Goal: Task Accomplishment & Management: Use online tool/utility

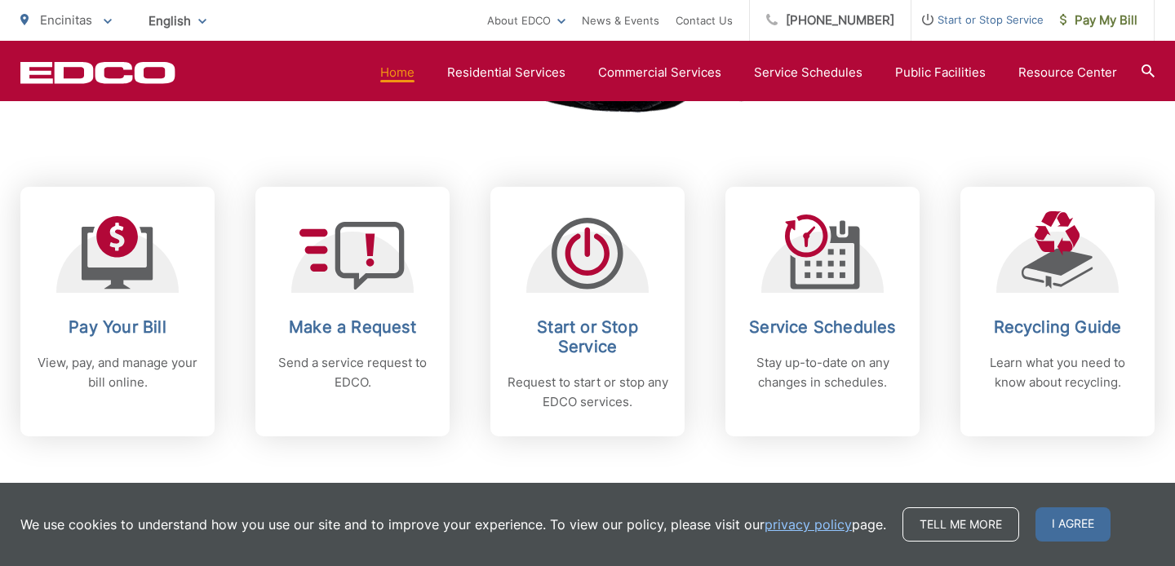
scroll to position [628, 0]
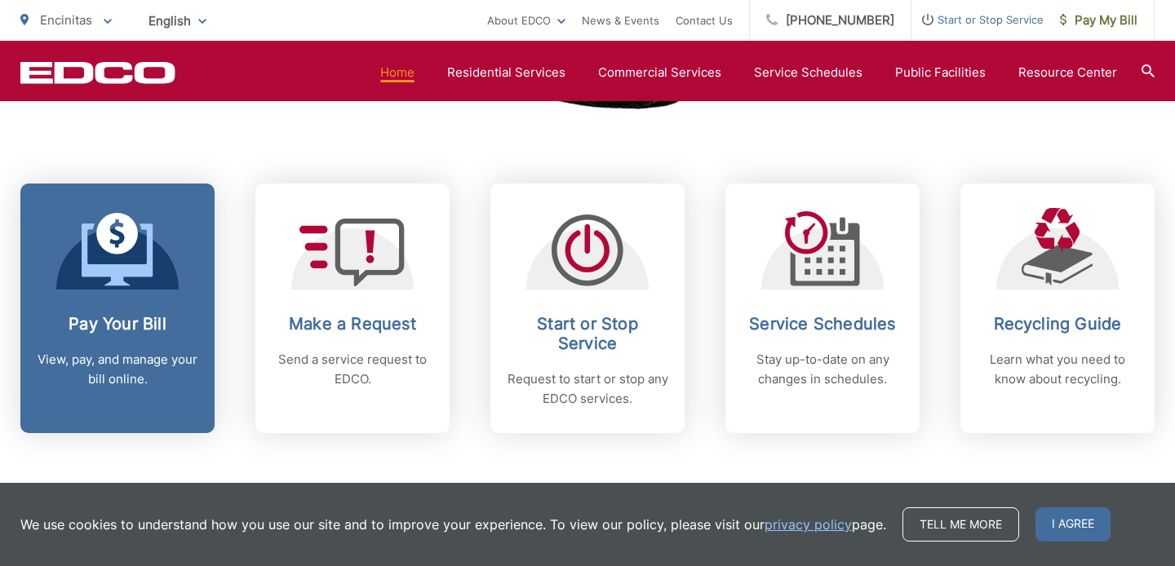
click at [124, 307] on link "Pay Your Bill View, pay, and manage your bill online." at bounding box center [117, 309] width 194 height 250
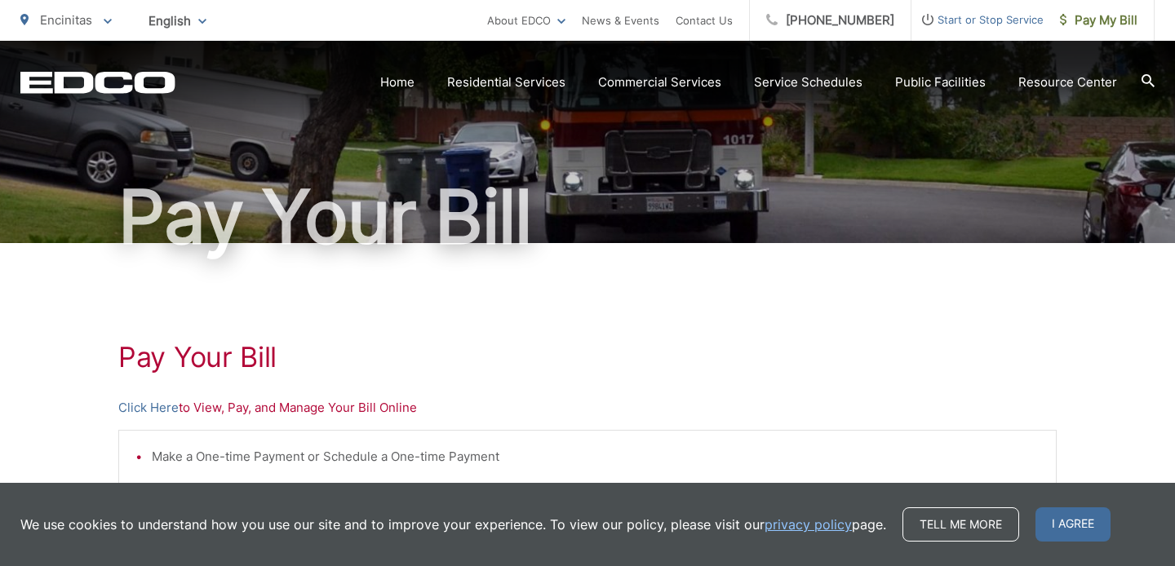
scroll to position [223, 0]
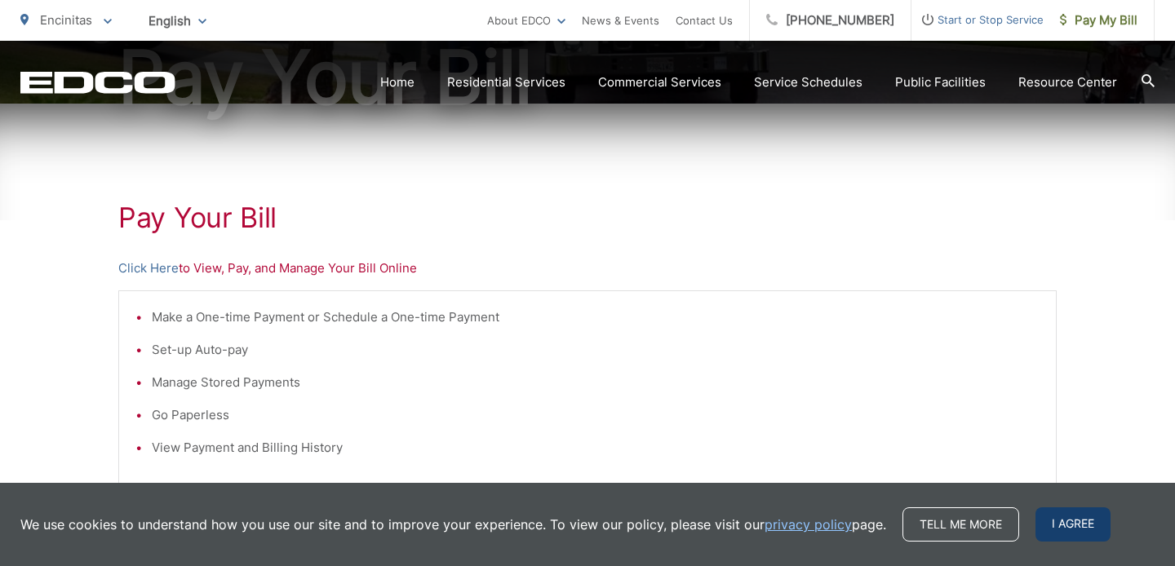
click at [1071, 518] on span "I agree" at bounding box center [1072, 524] width 75 height 34
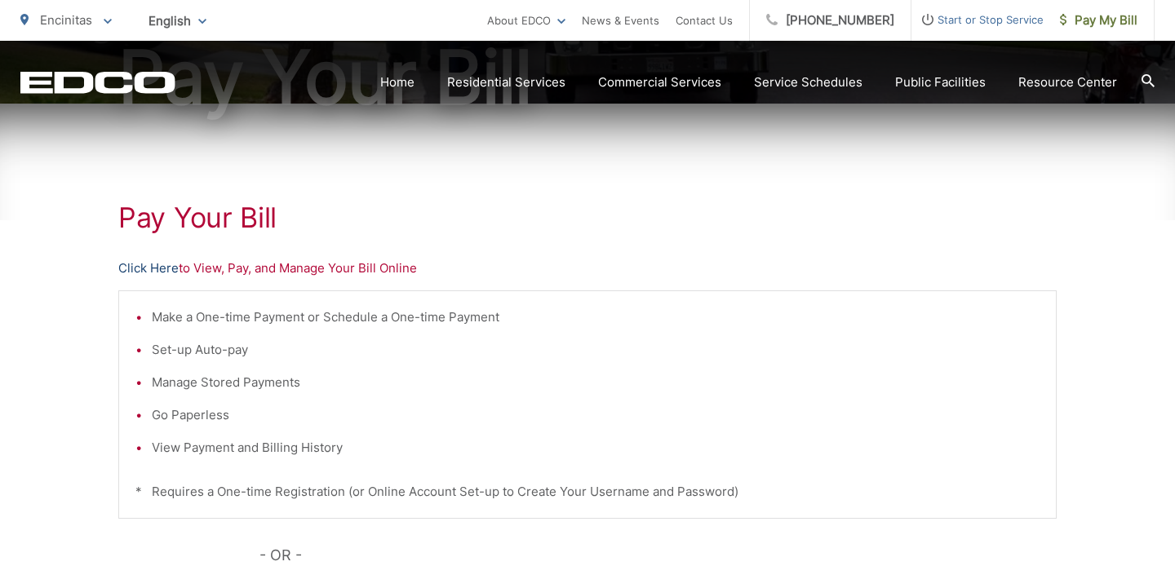
click at [148, 263] on link "Click Here" at bounding box center [148, 269] width 60 height 20
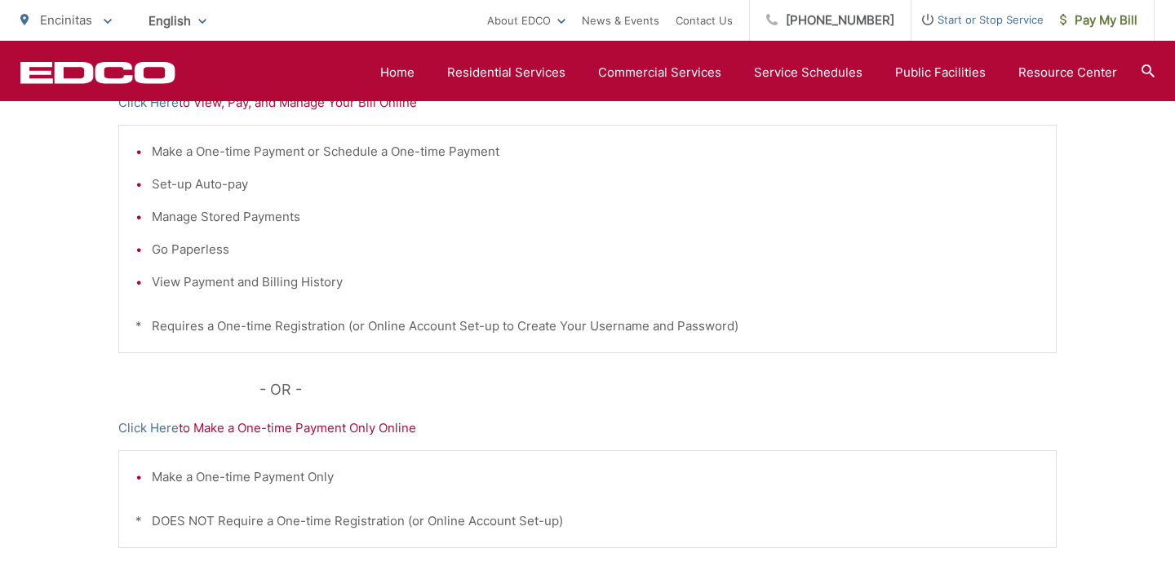
scroll to position [393, 0]
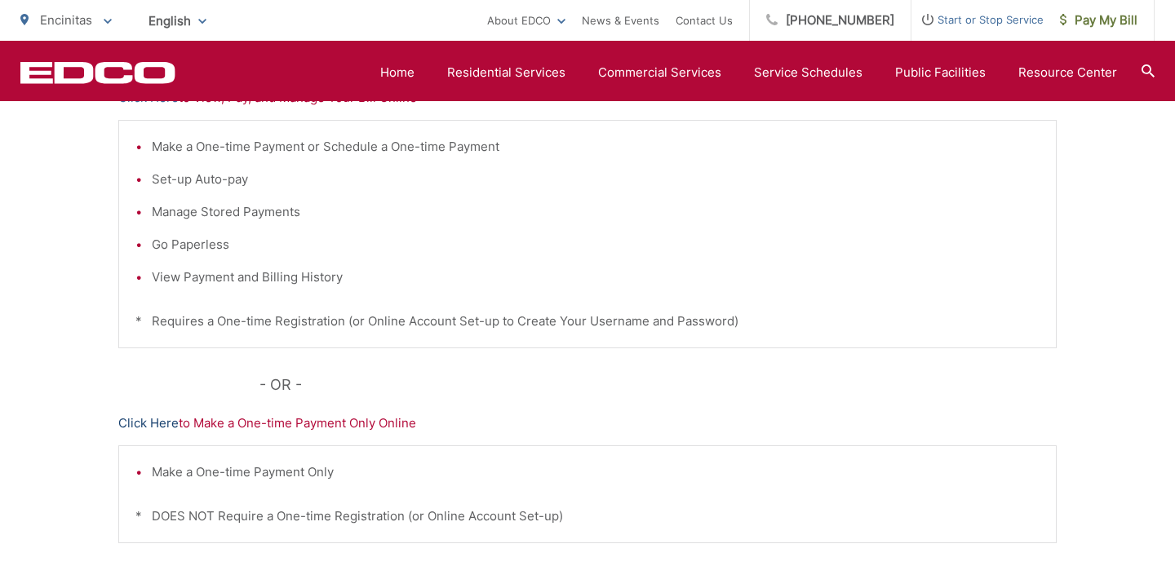
click at [155, 424] on link "Click Here" at bounding box center [148, 424] width 60 height 20
